Goal: Find specific page/section: Find specific page/section

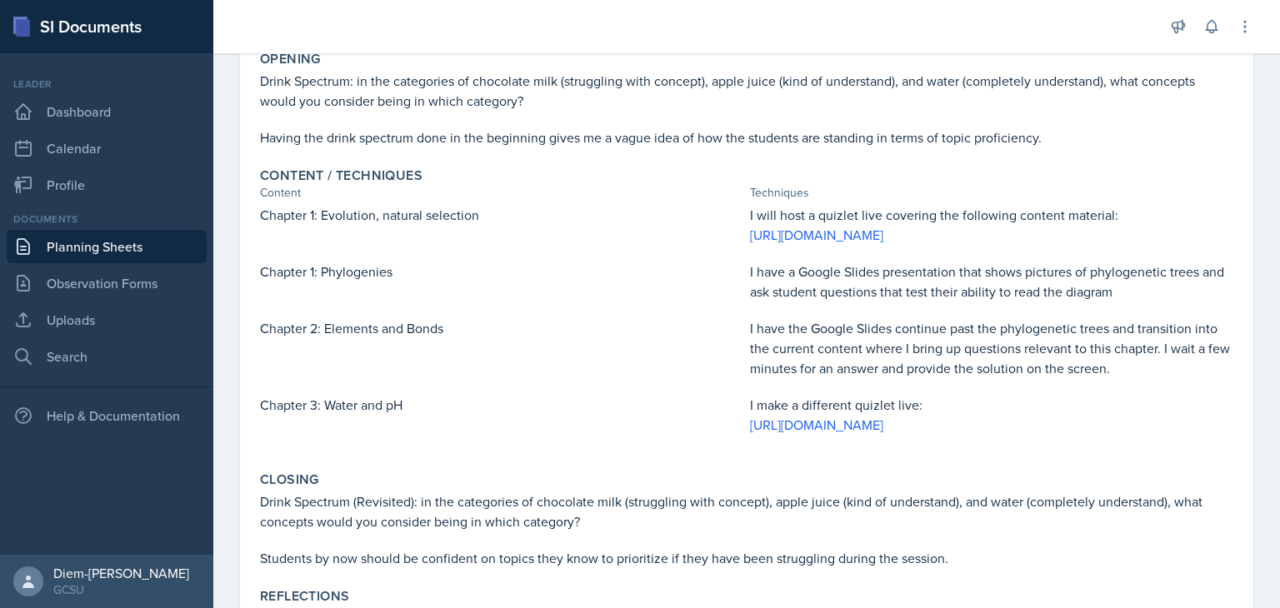
scroll to position [307, 0]
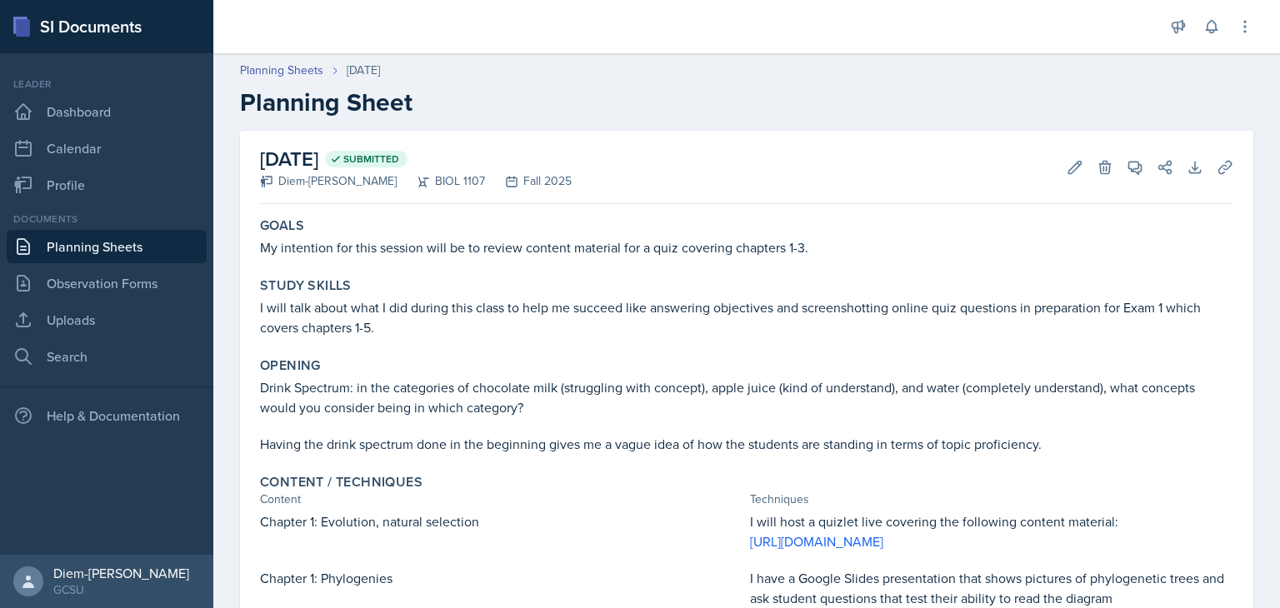
click at [102, 230] on link "Planning Sheets" at bounding box center [107, 246] width 200 height 33
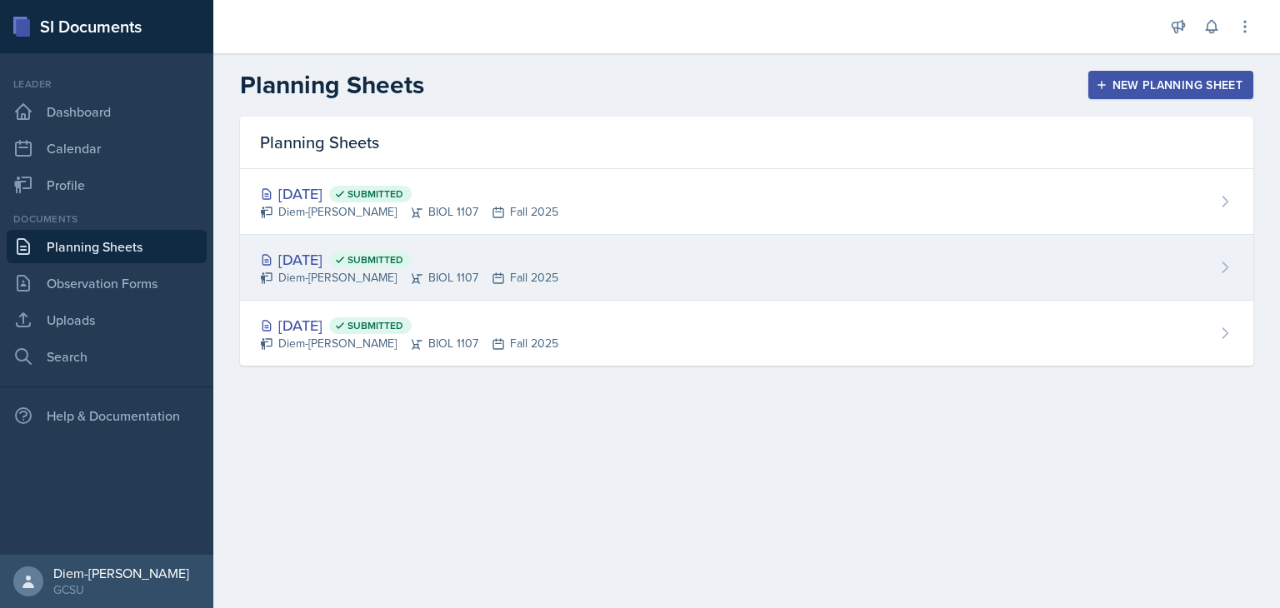
click at [526, 269] on div "Diem-Linh Hoang BIOL 1107 Fall 2025" at bounding box center [409, 278] width 298 height 18
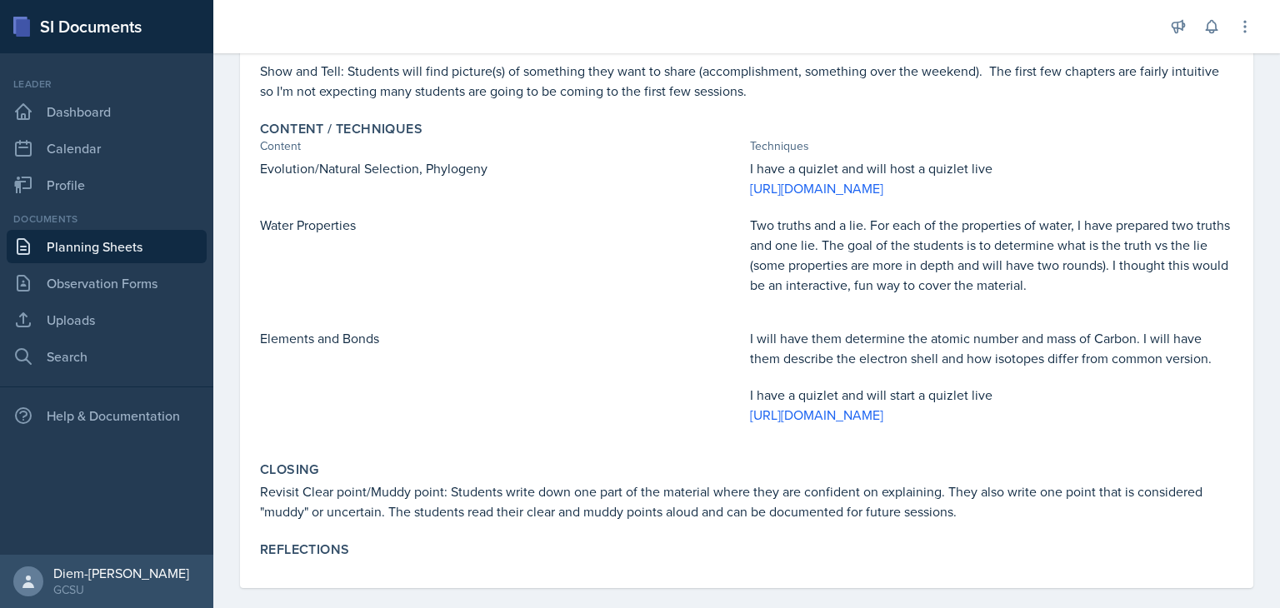
scroll to position [358, 0]
